Goal: Task Accomplishment & Management: Manage account settings

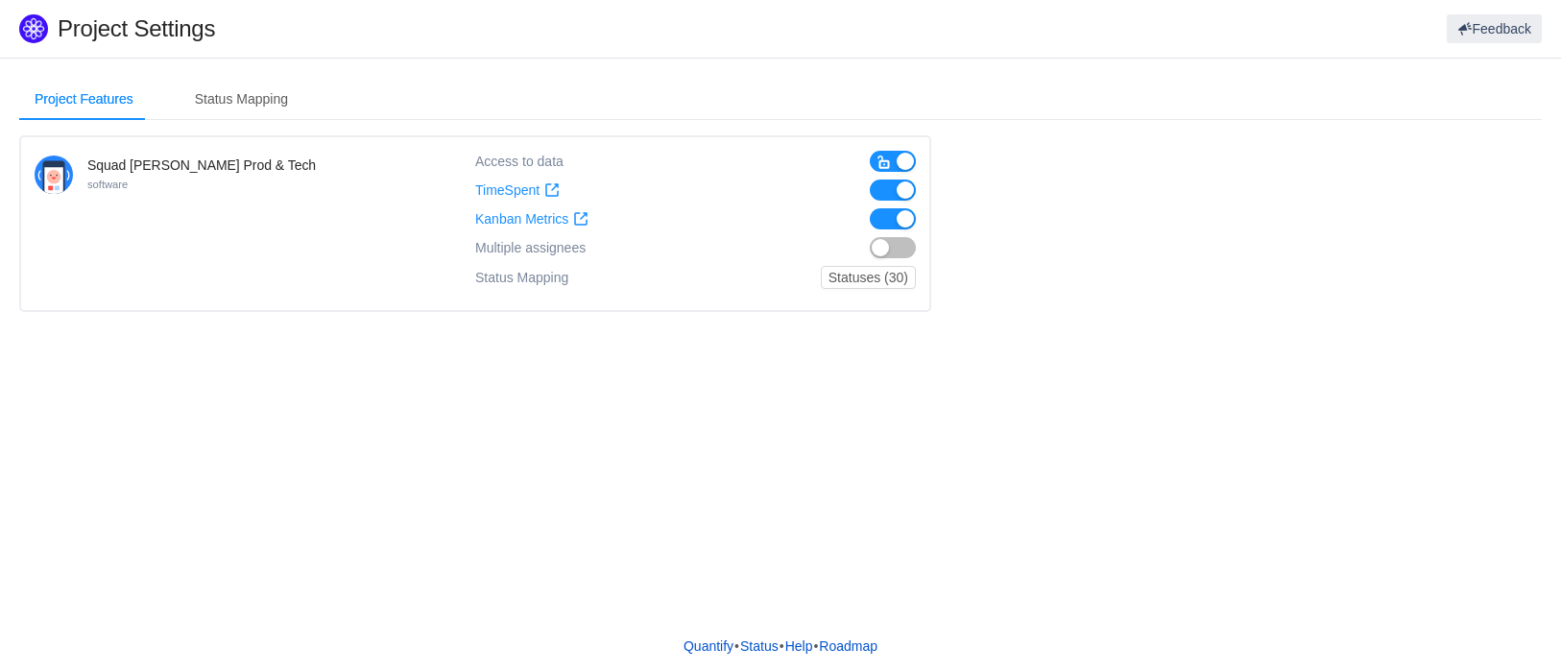
click at [559, 248] on span "Multiple assignees" at bounding box center [530, 248] width 110 height 16
click at [866, 279] on button "Statuses (30)" at bounding box center [868, 277] width 95 height 23
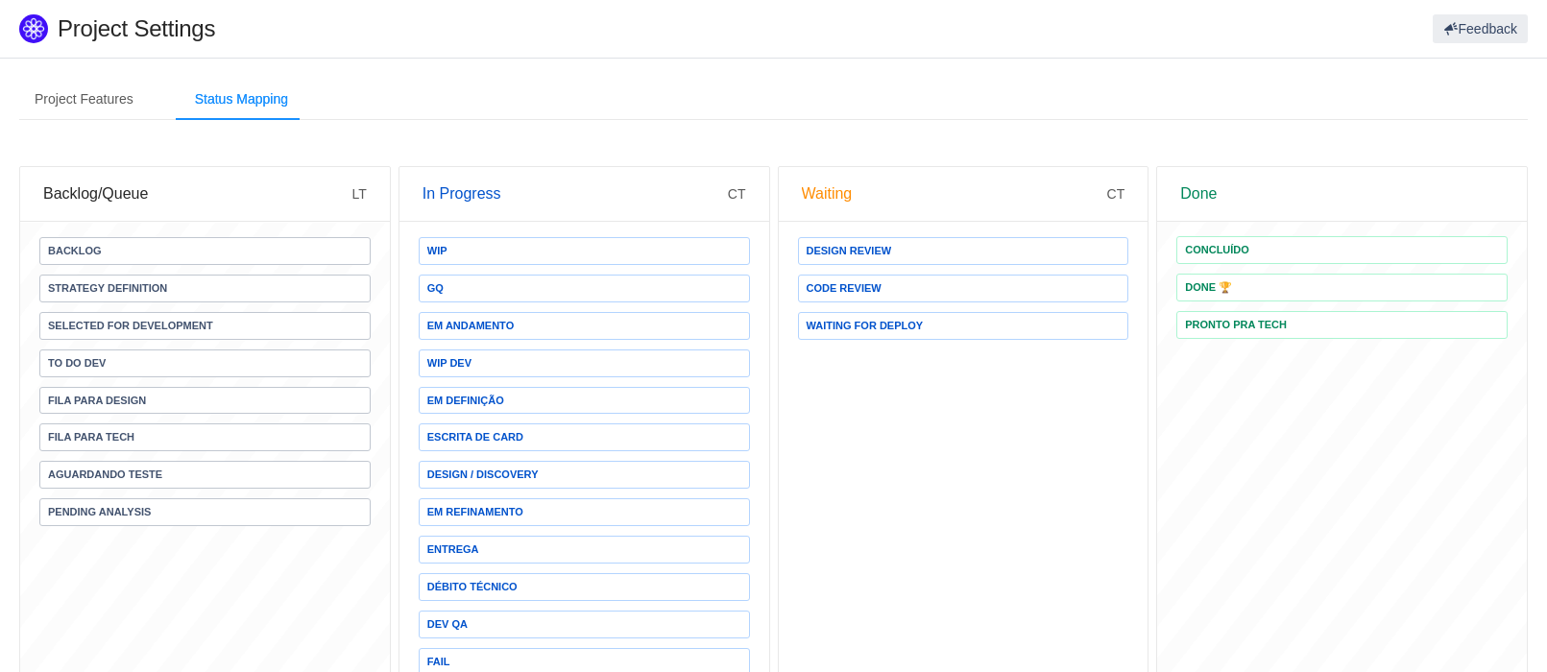
click at [905, 430] on div "Design Review Code Review Waiting for Deploy" at bounding box center [964, 685] width 370 height 925
drag, startPoint x: 936, startPoint y: 499, endPoint x: 971, endPoint y: 550, distance: 61.5
click at [936, 499] on div "Design Review Code Review Waiting for Deploy IN VALIDATION DEV QA" at bounding box center [964, 648] width 370 height 851
